Goal: Information Seeking & Learning: Learn about a topic

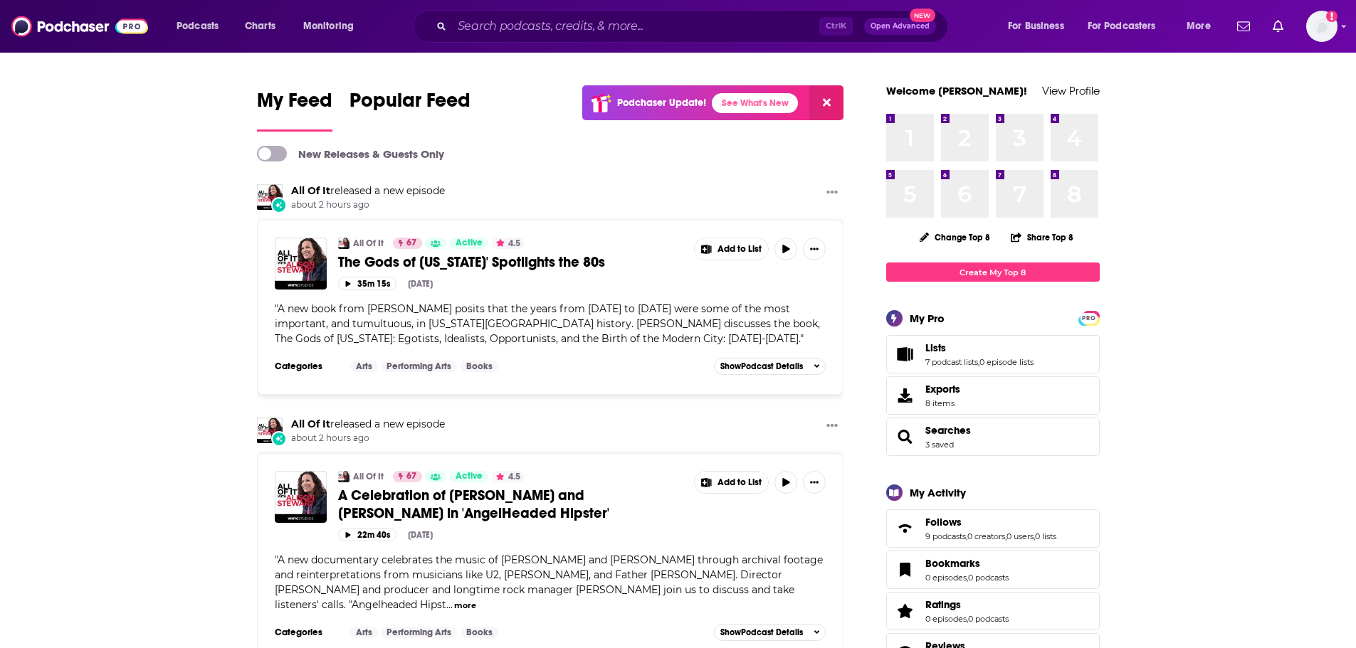
click at [530, 9] on div "Podcasts Charts Monitoring Ctrl K Open Advanced New For Business For Podcasters…" at bounding box center [678, 26] width 1356 height 53
click at [530, 23] on input "Search podcasts, credits, & more..." at bounding box center [635, 26] width 367 height 23
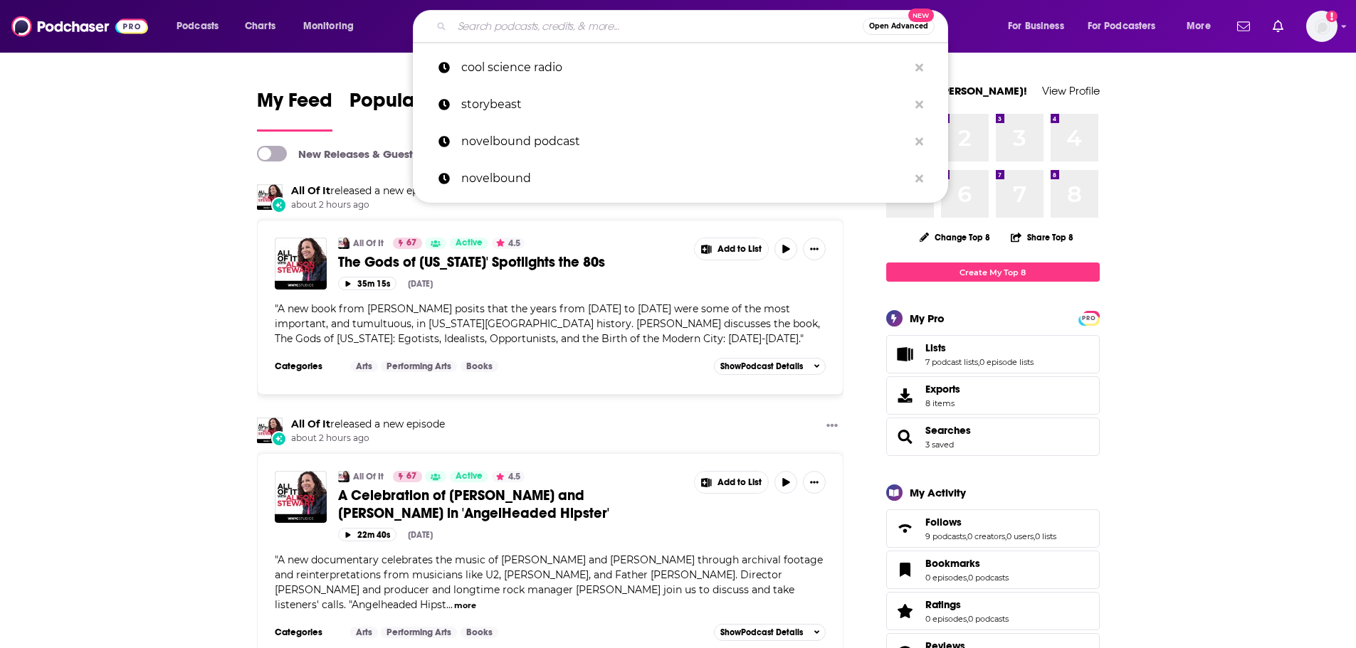
paste input "The Writer Files"
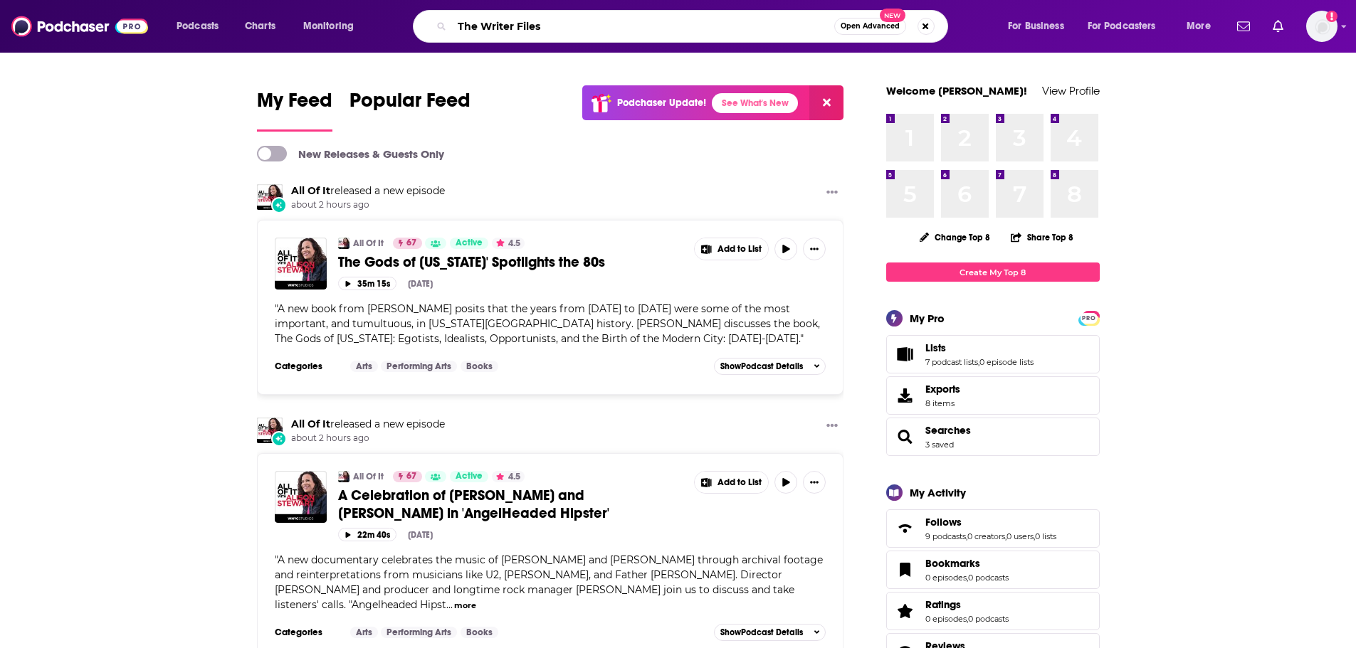
type input "The Writer Files"
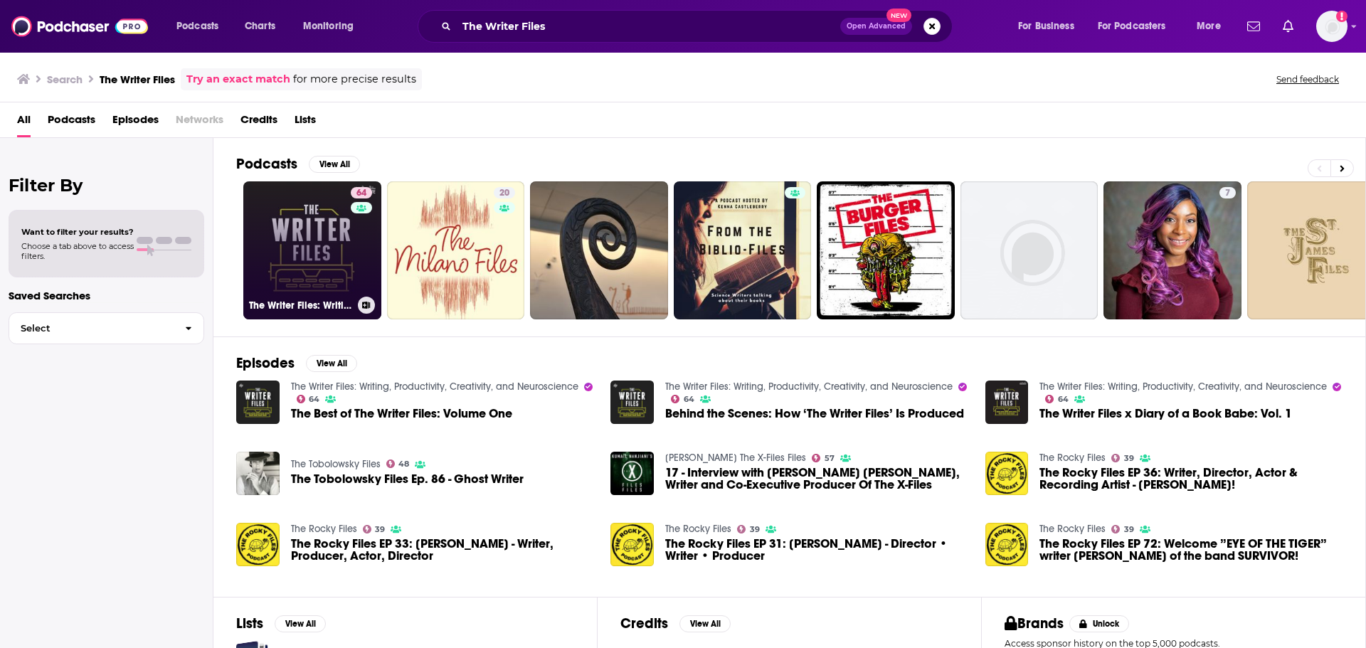
click at [326, 243] on link "64 The Writer Files: Writing, Productivity, Creativity, and Neuroscience" at bounding box center [312, 250] width 138 height 138
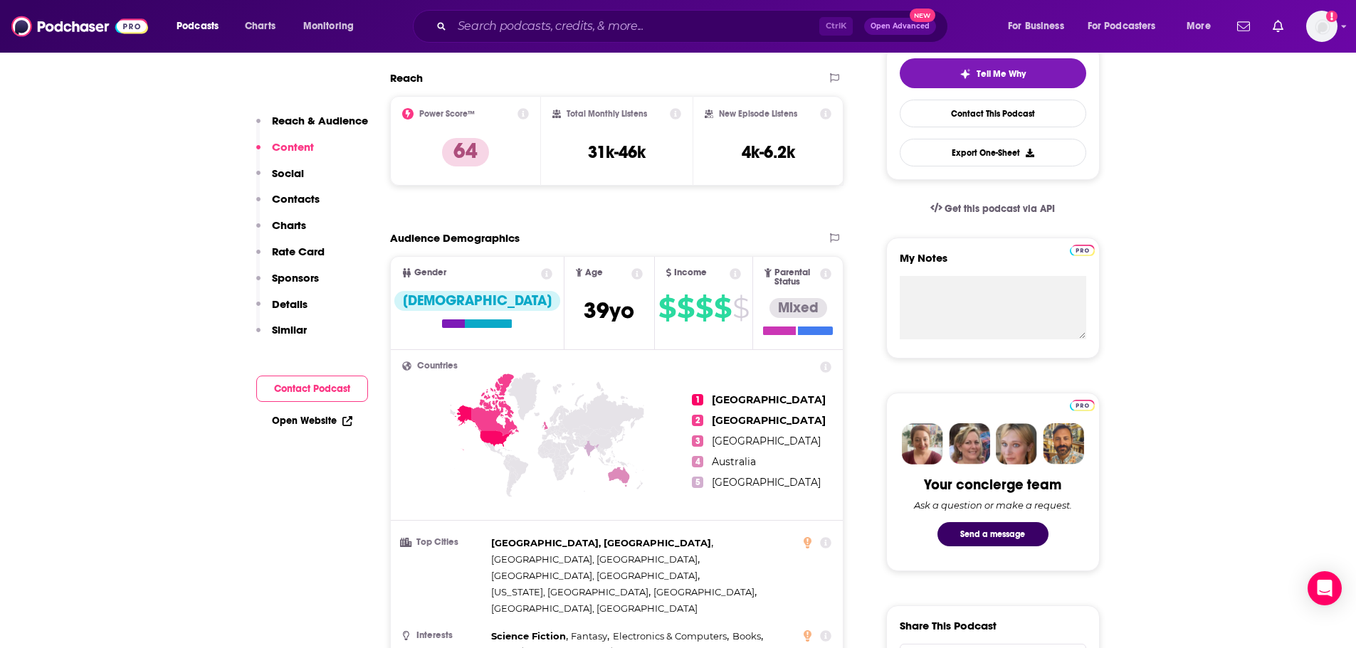
scroll to position [285, 0]
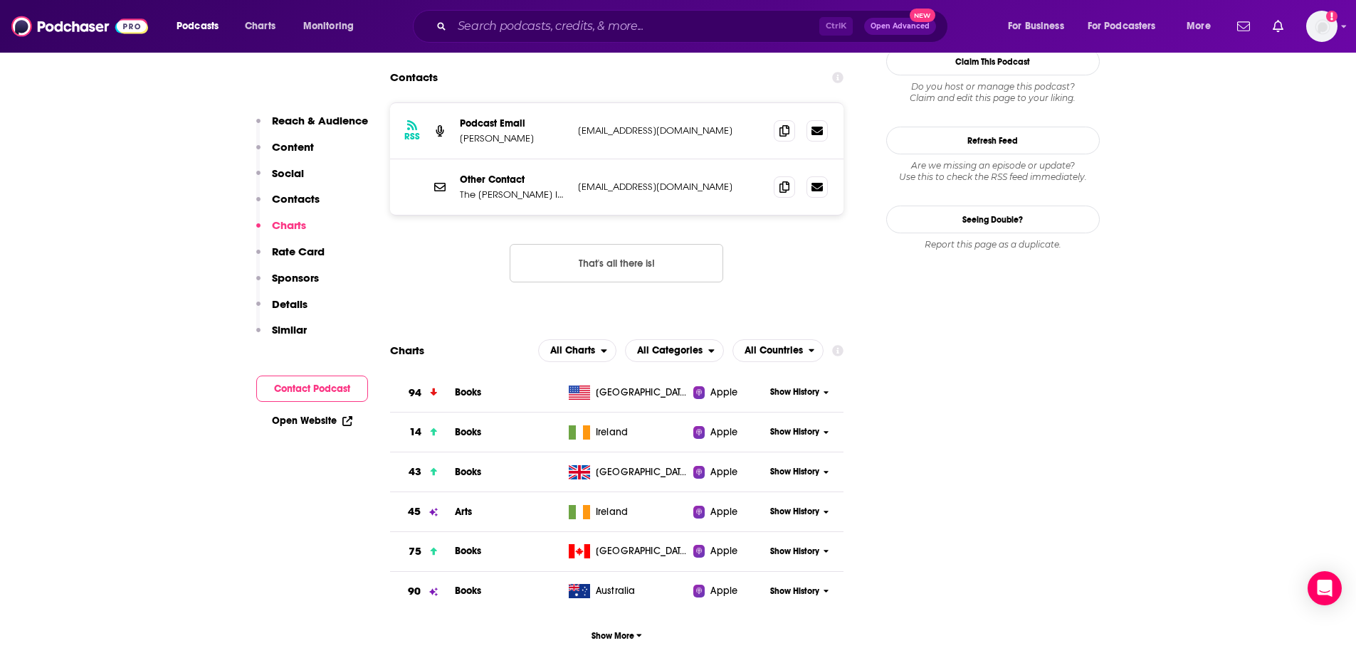
scroll to position [1423, 0]
